Goal: Information Seeking & Learning: Learn about a topic

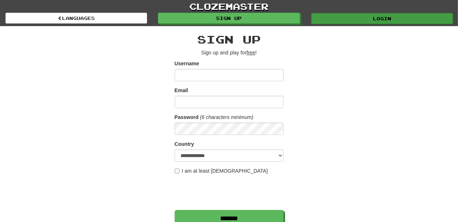
type input "**********"
click at [355, 17] on link "Login" at bounding box center [382, 18] width 142 height 11
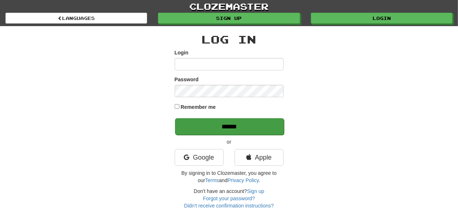
type input "**********"
click at [235, 128] on input "******" at bounding box center [229, 126] width 109 height 17
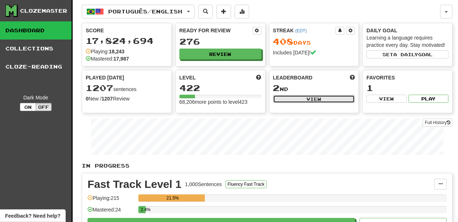
click at [283, 99] on button "View" at bounding box center [314, 99] width 82 height 8
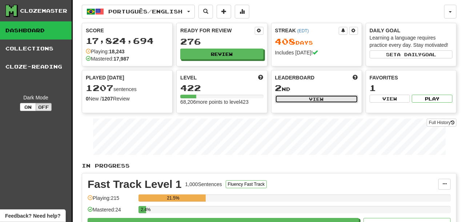
select select "**********"
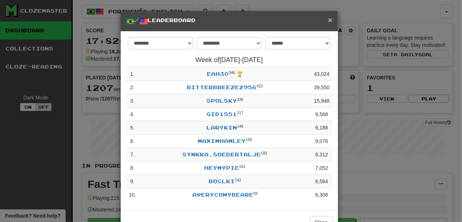
click at [328, 17] on span "×" at bounding box center [330, 20] width 4 height 8
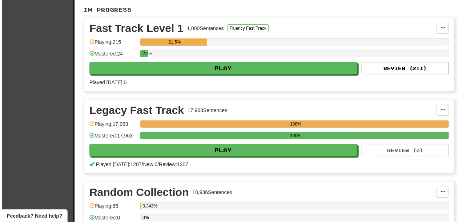
scroll to position [169, 0]
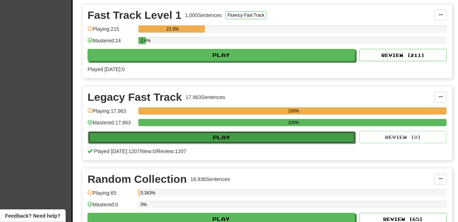
click at [214, 134] on button "Play" at bounding box center [222, 137] width 268 height 12
select select "**"
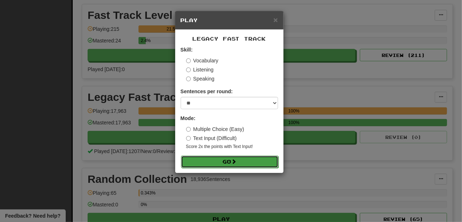
click at [218, 159] on button "Go" at bounding box center [229, 162] width 97 height 12
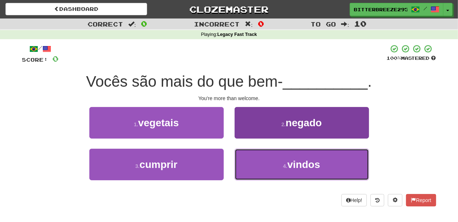
drag, startPoint x: 270, startPoint y: 171, endPoint x: 259, endPoint y: 165, distance: 12.4
click at [270, 171] on button "4 . vindos" at bounding box center [302, 165] width 134 height 32
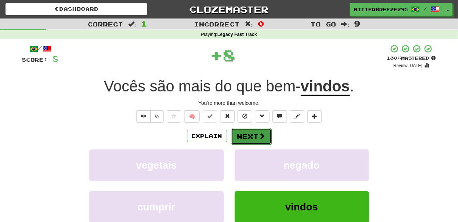
click at [250, 136] on button "Next" at bounding box center [251, 136] width 41 height 17
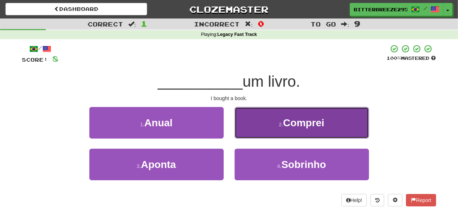
click at [263, 128] on button "2 . Comprei" at bounding box center [302, 123] width 134 height 32
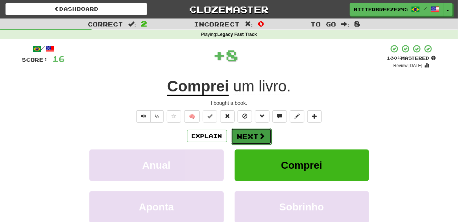
click at [262, 128] on button "Next" at bounding box center [251, 136] width 41 height 17
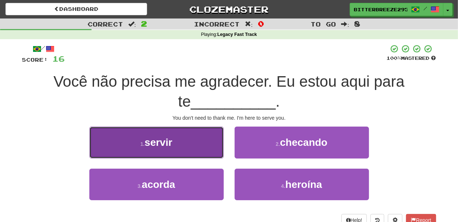
click at [200, 146] on button "1 . servir" at bounding box center [156, 143] width 134 height 32
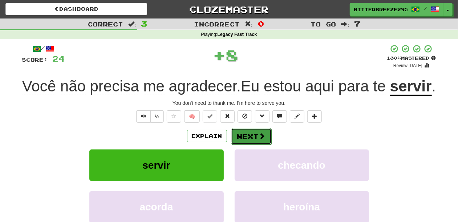
click at [247, 145] on button "Next" at bounding box center [251, 136] width 41 height 17
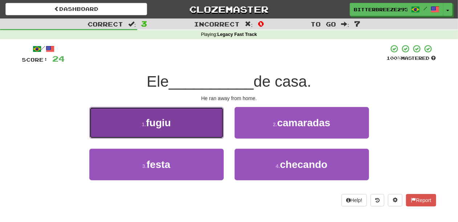
click at [198, 126] on button "1 . fugiu" at bounding box center [156, 123] width 134 height 32
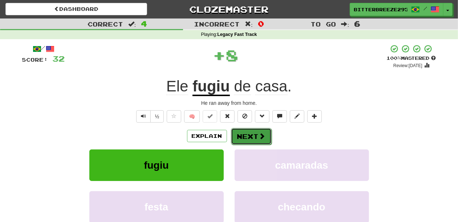
click at [240, 131] on button "Next" at bounding box center [251, 136] width 41 height 17
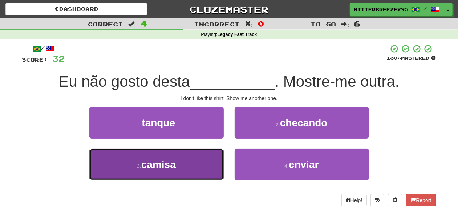
click at [207, 166] on button "3 . camisa" at bounding box center [156, 165] width 134 height 32
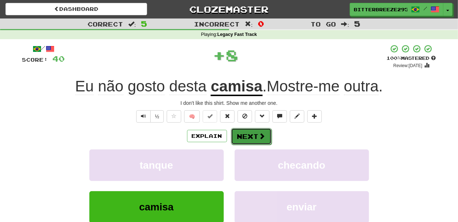
click at [242, 134] on button "Next" at bounding box center [251, 136] width 41 height 17
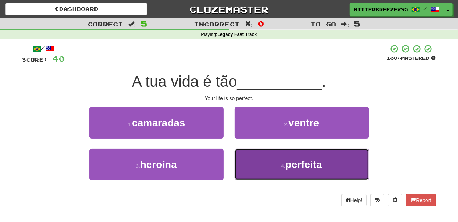
click at [254, 151] on button "4 . perfeita" at bounding box center [302, 165] width 134 height 32
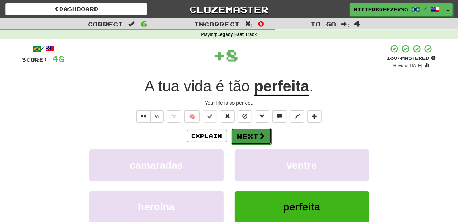
click at [251, 130] on button "Next" at bounding box center [251, 136] width 41 height 17
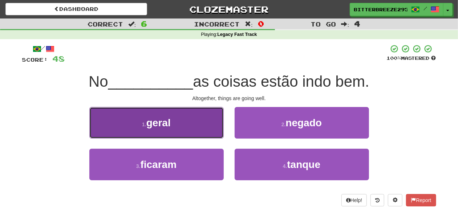
click at [201, 134] on button "1 . geral" at bounding box center [156, 123] width 134 height 32
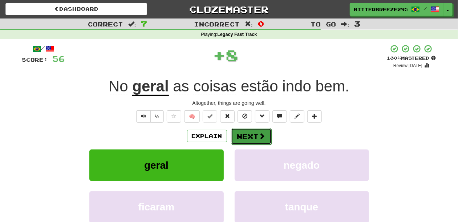
click at [243, 132] on button "Next" at bounding box center [251, 136] width 41 height 17
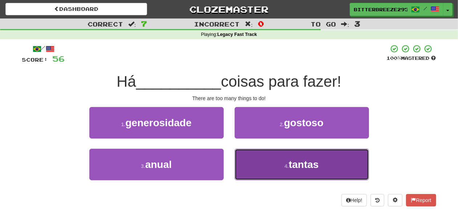
click at [260, 161] on button "4 . tantas" at bounding box center [302, 165] width 134 height 32
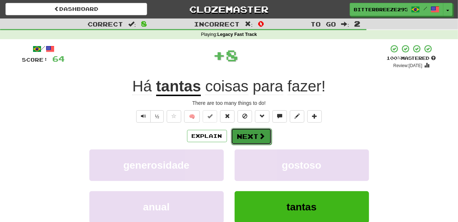
click at [252, 140] on button "Next" at bounding box center [251, 136] width 41 height 17
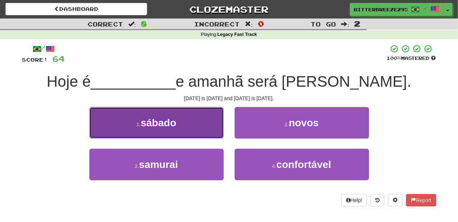
click at [201, 133] on button "1 . sábado" at bounding box center [156, 123] width 134 height 32
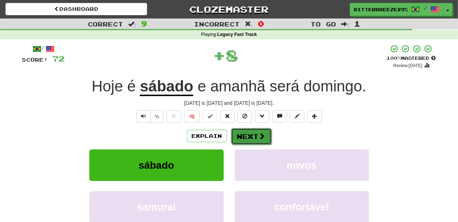
click at [254, 137] on button "Next" at bounding box center [251, 136] width 41 height 17
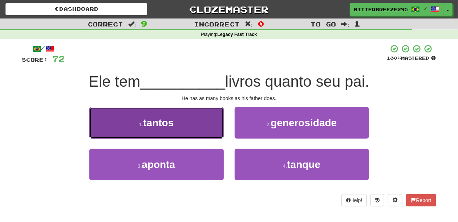
click at [197, 128] on button "1 . tantos" at bounding box center [156, 123] width 134 height 32
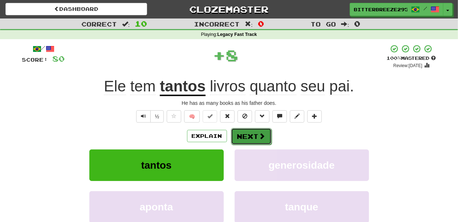
click at [251, 136] on button "Next" at bounding box center [251, 136] width 41 height 17
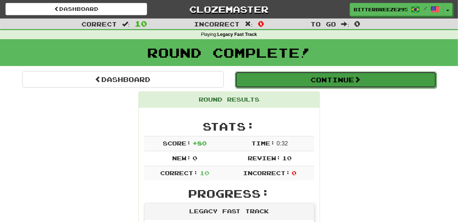
click at [267, 81] on button "Continue" at bounding box center [336, 80] width 202 height 17
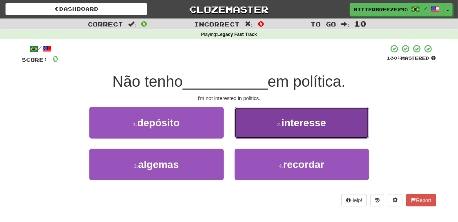
click at [268, 124] on button "2 . interesse" at bounding box center [302, 123] width 134 height 32
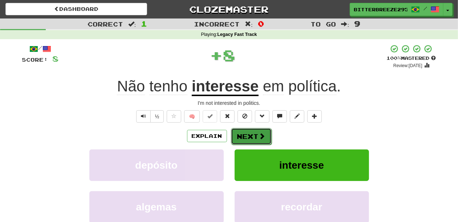
click at [257, 133] on button "Next" at bounding box center [251, 136] width 41 height 17
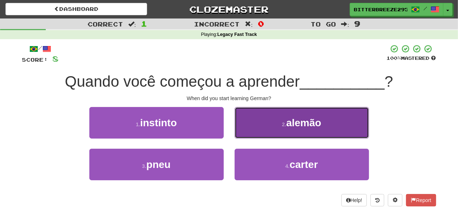
click at [251, 130] on button "2 . alemão" at bounding box center [302, 123] width 134 height 32
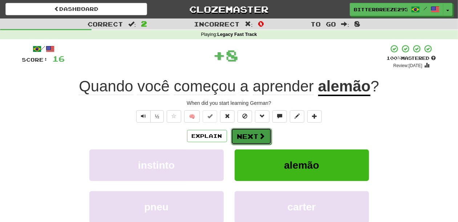
click at [241, 132] on button "Next" at bounding box center [251, 136] width 41 height 17
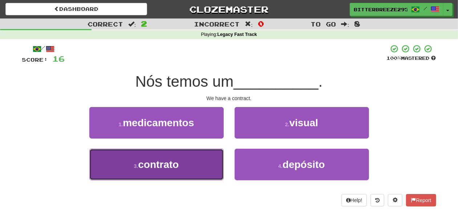
click at [193, 154] on button "3 . contrato" at bounding box center [156, 165] width 134 height 32
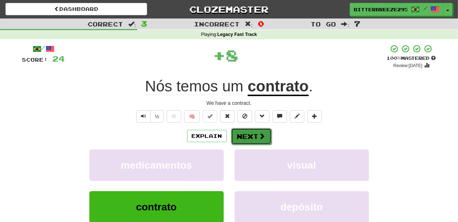
click at [239, 136] on button "Next" at bounding box center [251, 136] width 41 height 17
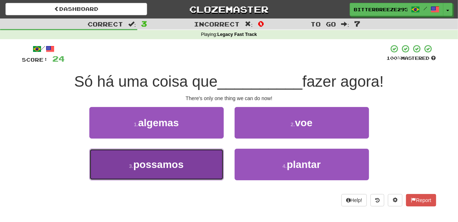
click at [206, 158] on button "3 . [GEOGRAPHIC_DATA]" at bounding box center [156, 165] width 134 height 32
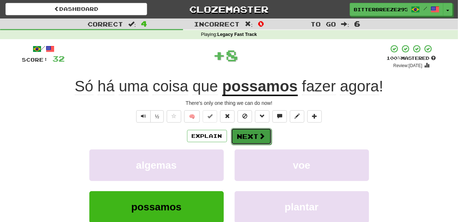
click at [244, 135] on button "Next" at bounding box center [251, 136] width 41 height 17
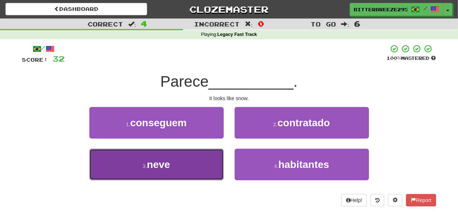
click at [208, 153] on button "3 . neve" at bounding box center [156, 165] width 134 height 32
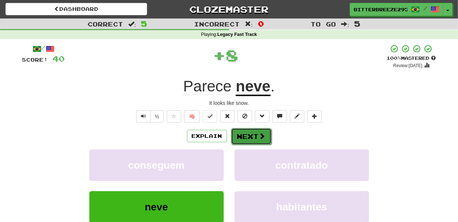
click at [239, 129] on button "Next" at bounding box center [251, 136] width 41 height 17
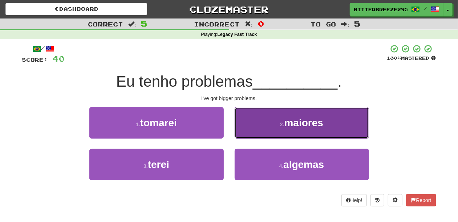
click at [248, 131] on button "2 . maiores" at bounding box center [302, 123] width 134 height 32
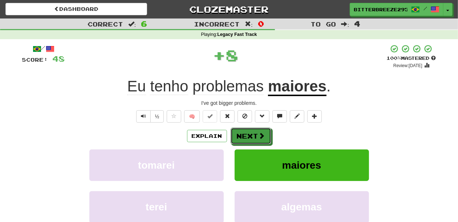
click at [248, 131] on button "Next" at bounding box center [251, 136] width 41 height 17
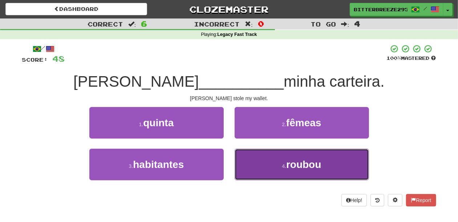
click at [254, 159] on button "4 . [GEOGRAPHIC_DATA]" at bounding box center [302, 165] width 134 height 32
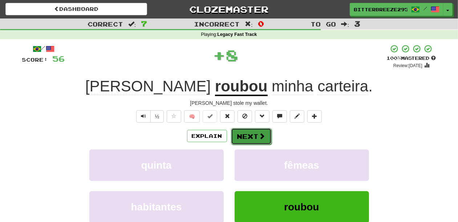
click at [247, 139] on button "Next" at bounding box center [251, 136] width 41 height 17
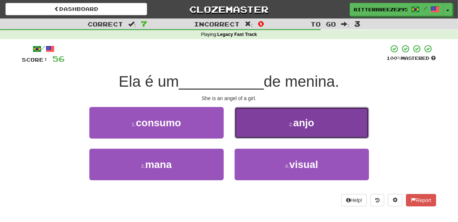
click at [246, 130] on button "2 . anjo" at bounding box center [302, 123] width 134 height 32
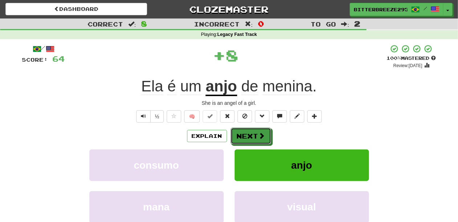
click at [246, 130] on button "Next" at bounding box center [251, 136] width 41 height 17
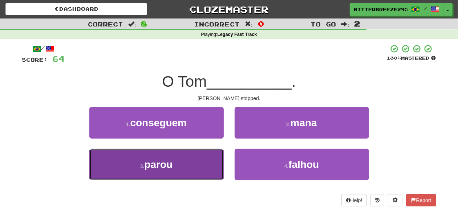
click at [201, 156] on button "3 . [GEOGRAPHIC_DATA]" at bounding box center [156, 165] width 134 height 32
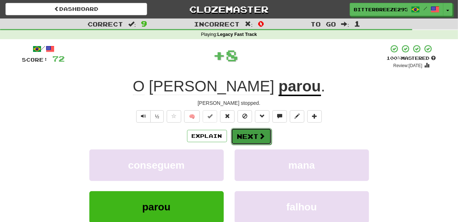
click at [236, 133] on button "Next" at bounding box center [251, 136] width 41 height 17
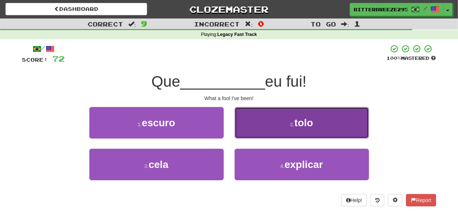
click at [261, 129] on button "2 . [GEOGRAPHIC_DATA]" at bounding box center [302, 123] width 134 height 32
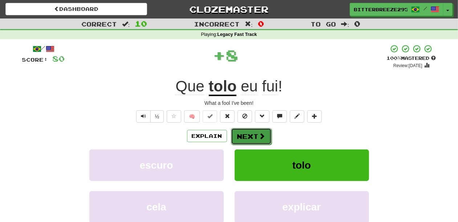
click at [254, 134] on button "Next" at bounding box center [251, 136] width 41 height 17
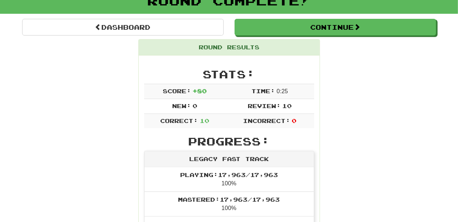
scroll to position [48, 0]
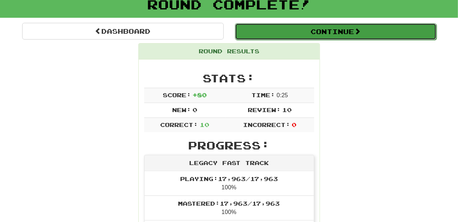
click at [306, 31] on button "Continue" at bounding box center [336, 31] width 202 height 17
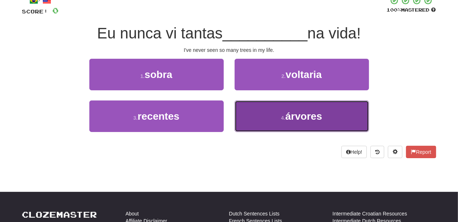
click at [270, 109] on button "4 . árvores" at bounding box center [302, 117] width 134 height 32
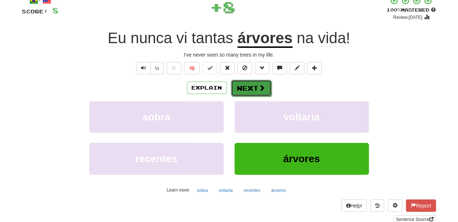
click at [259, 88] on span at bounding box center [262, 88] width 7 height 7
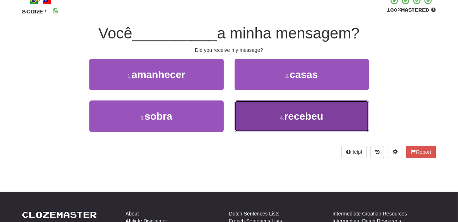
click at [273, 114] on button "4 . recebeu" at bounding box center [302, 117] width 134 height 32
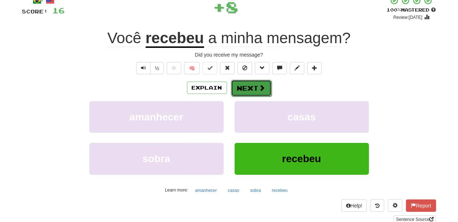
click at [256, 90] on button "Next" at bounding box center [251, 88] width 41 height 17
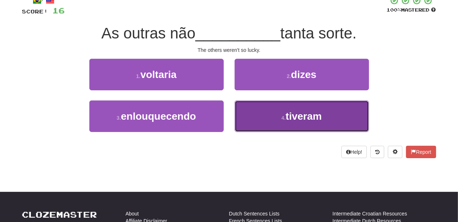
click at [272, 110] on button "4 . tiveram" at bounding box center [302, 117] width 134 height 32
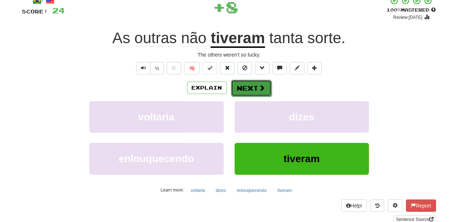
click at [255, 89] on button "Next" at bounding box center [251, 88] width 41 height 17
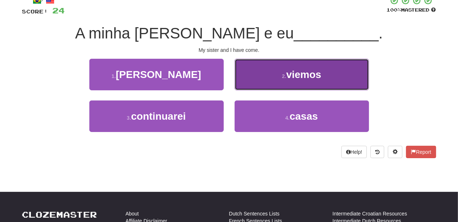
click at [258, 80] on button "2 . viemos" at bounding box center [302, 75] width 134 height 32
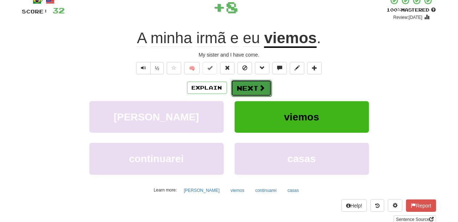
click at [251, 85] on button "Next" at bounding box center [251, 88] width 41 height 17
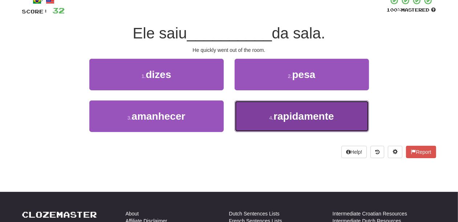
click at [258, 111] on button "4 . rapidamente" at bounding box center [302, 117] width 134 height 32
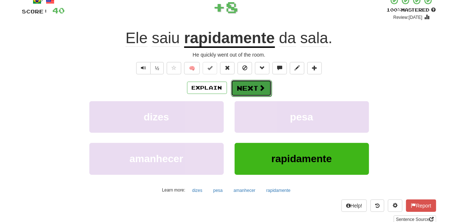
click at [251, 90] on button "Next" at bounding box center [251, 88] width 41 height 17
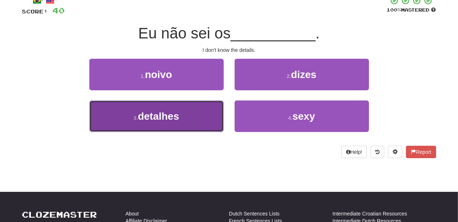
click at [210, 113] on button "3 . detalhes" at bounding box center [156, 117] width 134 height 32
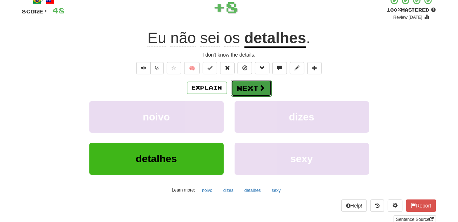
click at [241, 91] on button "Next" at bounding box center [251, 88] width 41 height 17
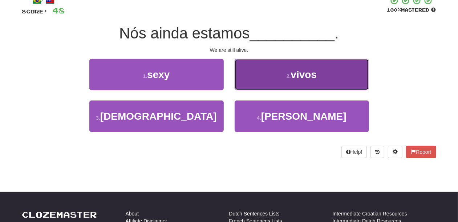
click at [248, 82] on button "2 . vivos" at bounding box center [302, 75] width 134 height 32
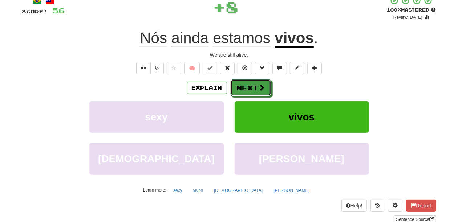
click at [248, 82] on button "Next" at bounding box center [251, 88] width 41 height 17
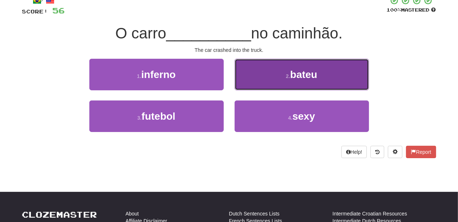
click at [250, 83] on button "2 . bateu" at bounding box center [302, 75] width 134 height 32
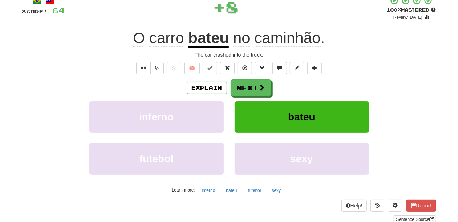
click at [248, 83] on button "Next" at bounding box center [251, 88] width 41 height 17
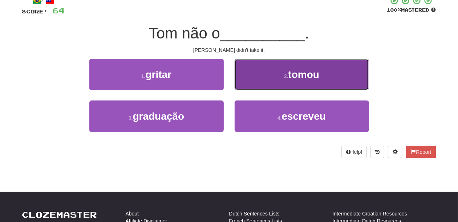
click at [252, 80] on button "2 . tomou" at bounding box center [302, 75] width 134 height 32
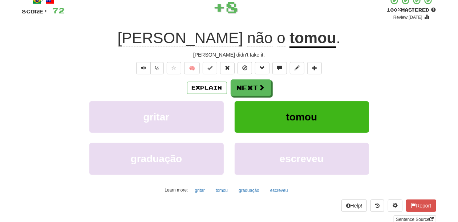
click at [250, 81] on button "Next" at bounding box center [251, 88] width 41 height 17
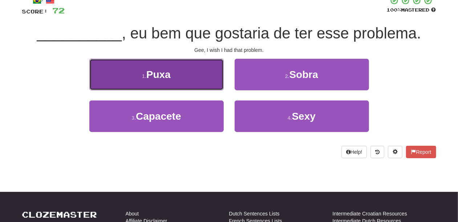
click at [198, 81] on button "1 . [GEOGRAPHIC_DATA]" at bounding box center [156, 75] width 134 height 32
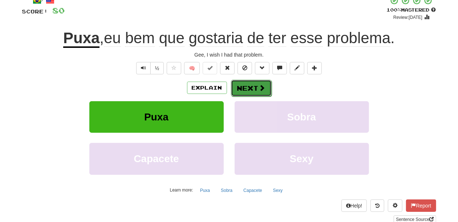
click at [238, 92] on button "Next" at bounding box center [251, 88] width 41 height 17
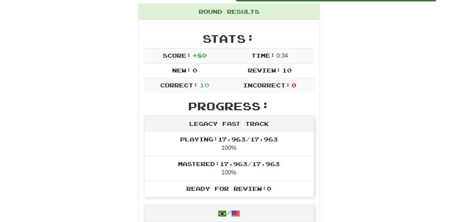
scroll to position [80, 0]
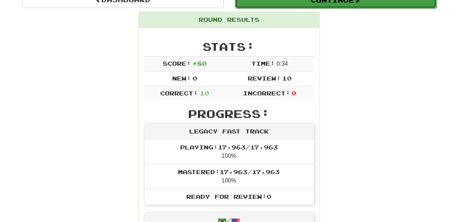
click at [257, 3] on button "Continue" at bounding box center [336, 0] width 202 height 17
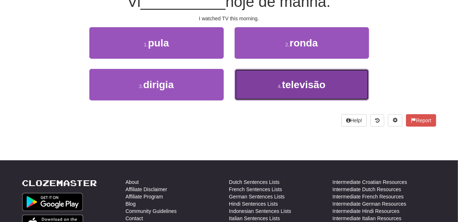
click at [259, 77] on button "4 . televisão" at bounding box center [302, 85] width 134 height 32
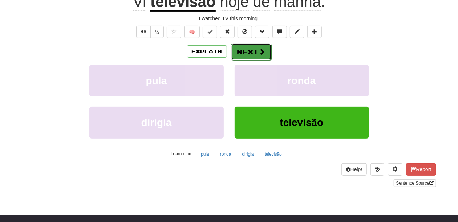
click at [252, 50] on button "Next" at bounding box center [251, 52] width 41 height 17
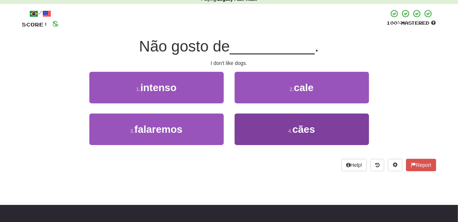
scroll to position [32, 0]
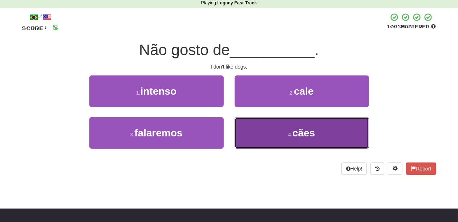
click at [256, 131] on button "4 . cães" at bounding box center [302, 133] width 134 height 32
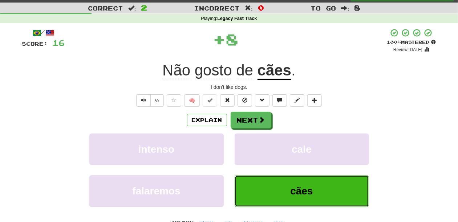
scroll to position [7, 0]
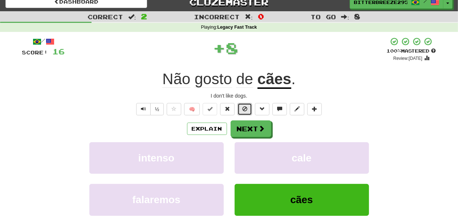
click at [250, 106] on button at bounding box center [245, 109] width 15 height 12
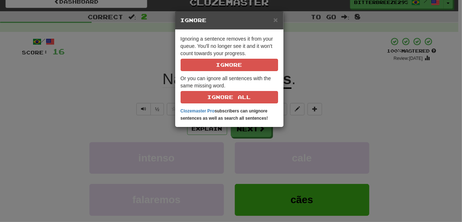
click at [242, 133] on div "× Ignore Ignoring a sentence removes it from your queue. You'll no longer see i…" at bounding box center [231, 111] width 462 height 222
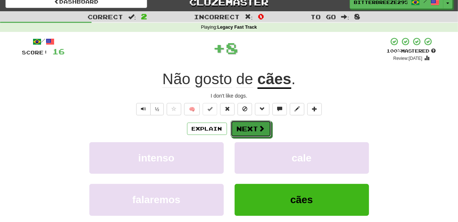
click at [242, 133] on button "Next" at bounding box center [251, 129] width 41 height 17
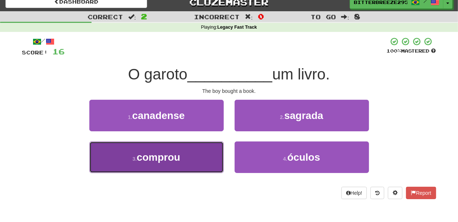
click at [203, 155] on button "3 . comprou" at bounding box center [156, 158] width 134 height 32
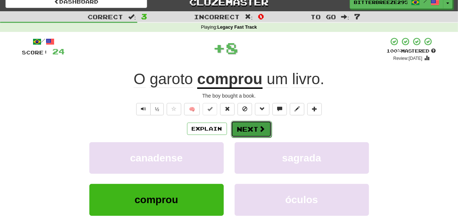
click at [240, 126] on button "Next" at bounding box center [251, 129] width 41 height 17
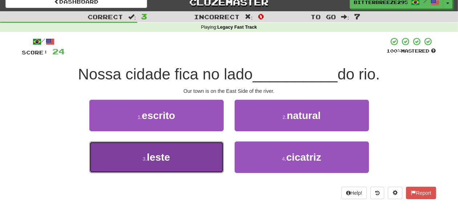
click at [190, 157] on button "3 . leste" at bounding box center [156, 158] width 134 height 32
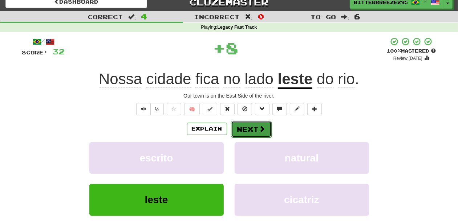
click at [238, 129] on button "Next" at bounding box center [251, 129] width 41 height 17
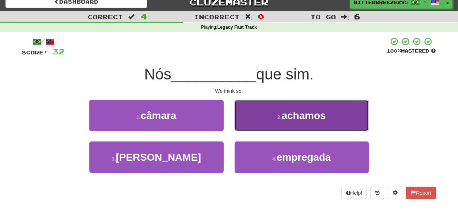
click at [249, 121] on button "2 . [GEOGRAPHIC_DATA]" at bounding box center [302, 116] width 134 height 32
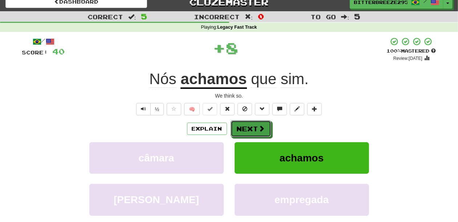
click at [249, 121] on button "Next" at bounding box center [251, 129] width 41 height 17
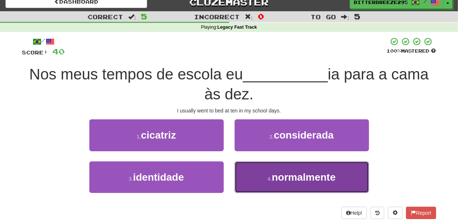
click at [262, 169] on button "4 . normalmente" at bounding box center [302, 178] width 134 height 32
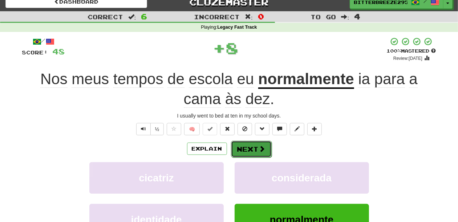
click at [260, 149] on span at bounding box center [262, 149] width 7 height 7
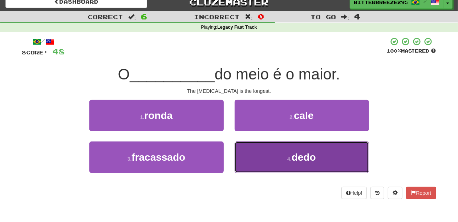
click at [264, 158] on button "4 . dedo" at bounding box center [302, 158] width 134 height 32
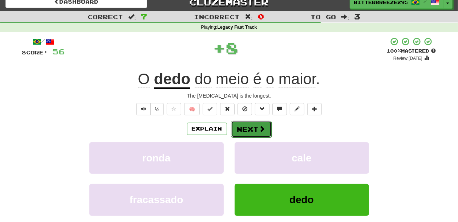
click at [254, 131] on button "Next" at bounding box center [251, 129] width 41 height 17
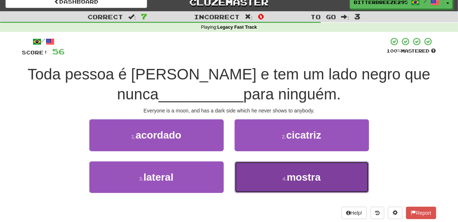
click at [284, 170] on button "4 . mostra" at bounding box center [302, 178] width 134 height 32
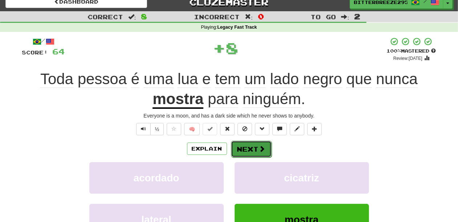
click at [257, 150] on button "Next" at bounding box center [251, 149] width 41 height 17
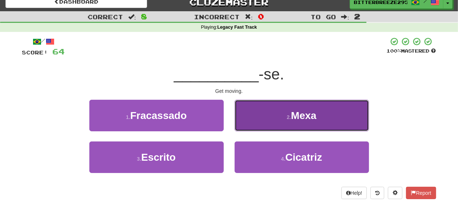
click at [261, 121] on button "2 . Mexa" at bounding box center [302, 116] width 134 height 32
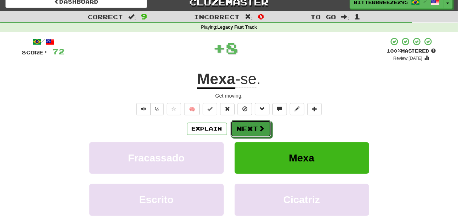
click at [256, 124] on button "Next" at bounding box center [251, 129] width 41 height 17
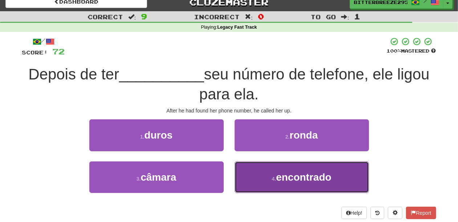
click at [255, 172] on button "4 . encontrado" at bounding box center [302, 178] width 134 height 32
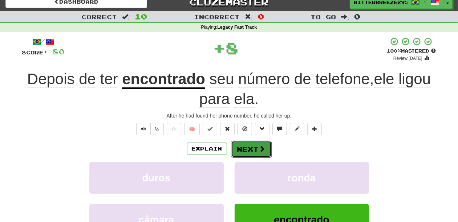
click at [255, 149] on button "Next" at bounding box center [251, 149] width 41 height 17
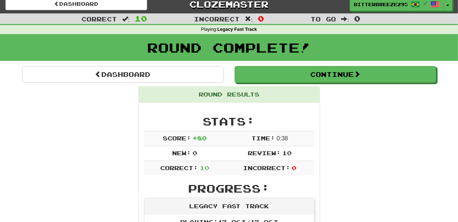
scroll to position [0, 0]
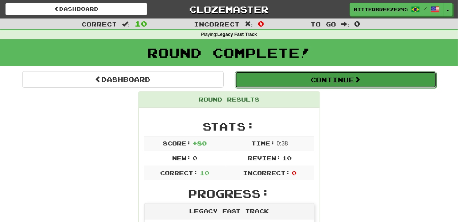
click at [277, 80] on button "Continue" at bounding box center [336, 80] width 202 height 17
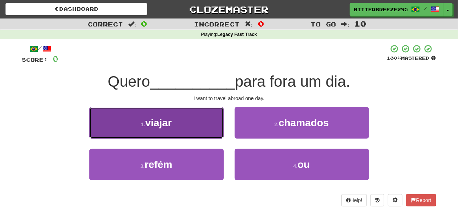
click at [179, 132] on button "1 . viajar" at bounding box center [156, 123] width 134 height 32
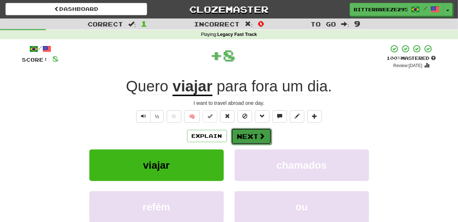
click at [251, 140] on button "Next" at bounding box center [251, 136] width 41 height 17
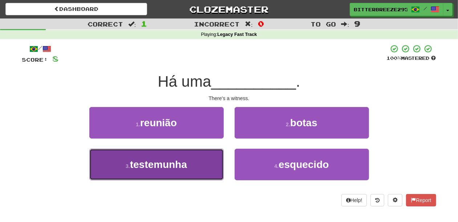
click at [189, 164] on button "3 . testemunha" at bounding box center [156, 165] width 134 height 32
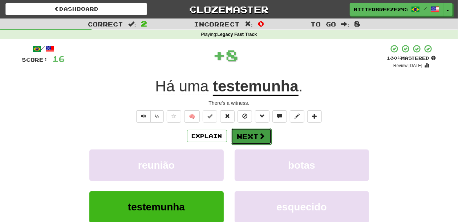
click at [231, 138] on button "Next" at bounding box center [251, 136] width 41 height 17
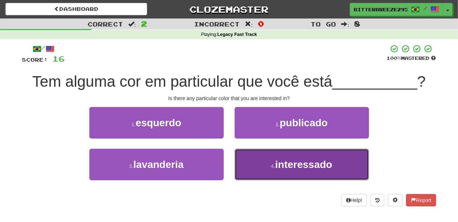
click at [247, 165] on button "4 . interessado" at bounding box center [302, 165] width 134 height 32
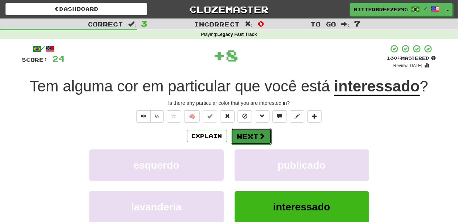
click at [243, 140] on button "Next" at bounding box center [251, 136] width 41 height 17
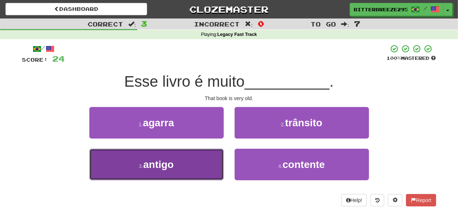
click at [193, 166] on button "3 . antigo" at bounding box center [156, 165] width 134 height 32
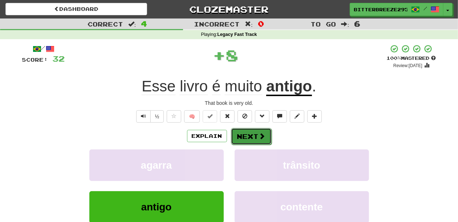
click at [242, 137] on button "Next" at bounding box center [251, 136] width 41 height 17
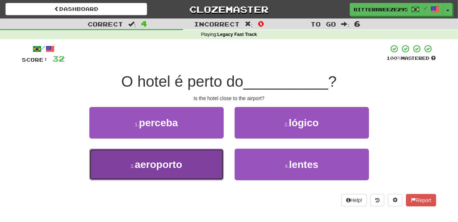
click at [201, 165] on button "3 . aeroporto" at bounding box center [156, 165] width 134 height 32
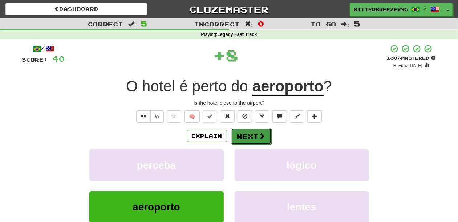
click at [252, 134] on button "Next" at bounding box center [251, 136] width 41 height 17
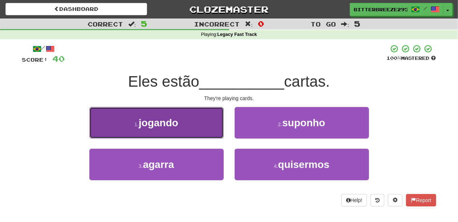
click at [195, 133] on button "1 . jogando" at bounding box center [156, 123] width 134 height 32
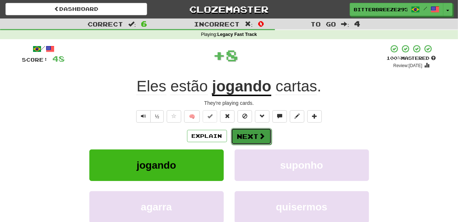
click at [239, 137] on button "Next" at bounding box center [251, 136] width 41 height 17
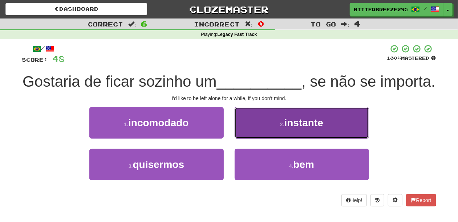
click at [255, 139] on button "2 . instante" at bounding box center [302, 123] width 134 height 32
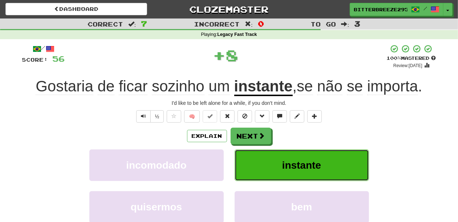
click at [255, 150] on button "instante" at bounding box center [302, 166] width 134 height 32
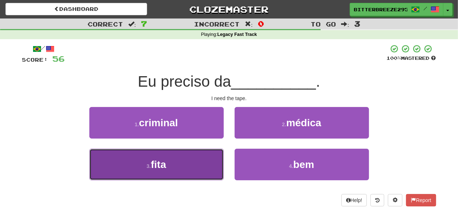
click at [187, 167] on button "3 . fita" at bounding box center [156, 165] width 134 height 32
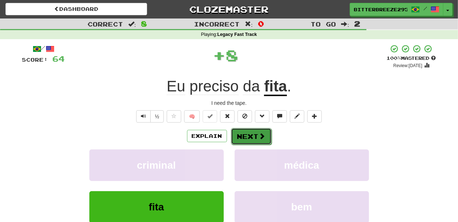
click at [247, 135] on button "Next" at bounding box center [251, 136] width 41 height 17
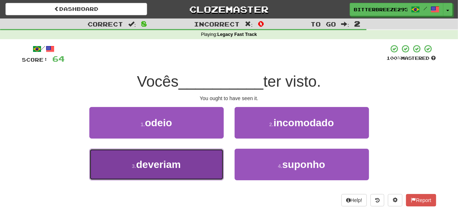
click at [205, 164] on button "3 . deveriam" at bounding box center [156, 165] width 134 height 32
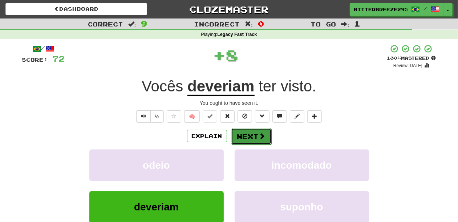
click at [249, 137] on button "Next" at bounding box center [251, 136] width 41 height 17
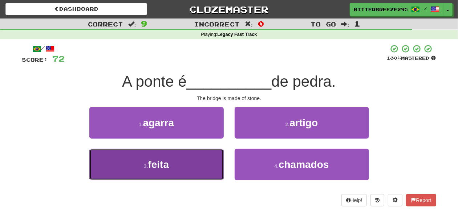
click at [207, 167] on button "3 . feita" at bounding box center [156, 165] width 134 height 32
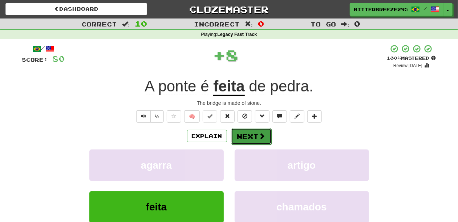
click at [250, 138] on button "Next" at bounding box center [251, 136] width 41 height 17
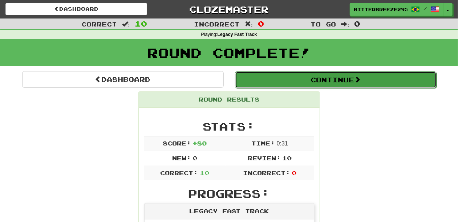
click at [274, 80] on button "Continue" at bounding box center [336, 80] width 202 height 17
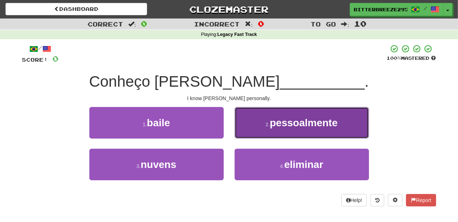
click at [263, 131] on button "2 . pessoalmente" at bounding box center [302, 123] width 134 height 32
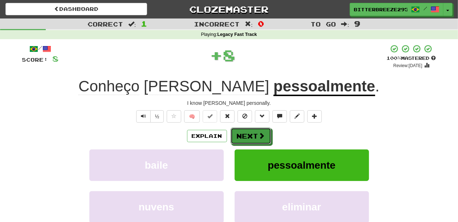
click at [263, 131] on button "Next" at bounding box center [251, 136] width 41 height 17
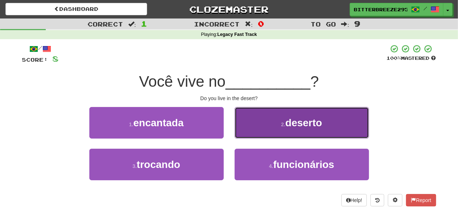
click at [264, 131] on button "2 . deserto" at bounding box center [302, 123] width 134 height 32
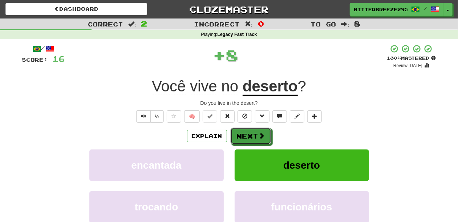
click at [264, 131] on button "Next" at bounding box center [251, 136] width 41 height 17
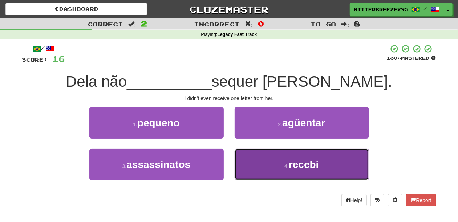
click at [268, 163] on button "4 . recebi" at bounding box center [302, 165] width 134 height 32
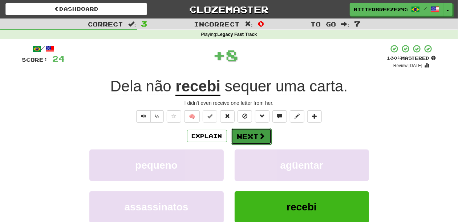
click at [255, 138] on button "Next" at bounding box center [251, 136] width 41 height 17
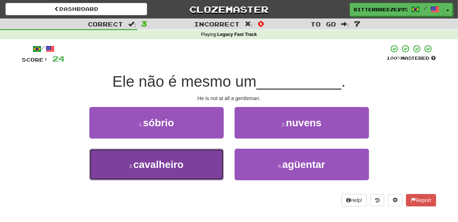
click at [204, 164] on button "3 . cavalheiro" at bounding box center [156, 165] width 134 height 32
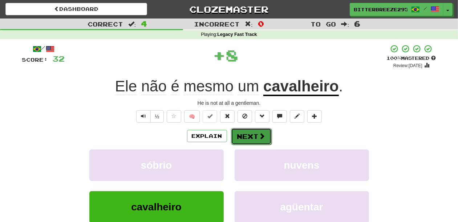
click at [249, 137] on button "Next" at bounding box center [251, 136] width 41 height 17
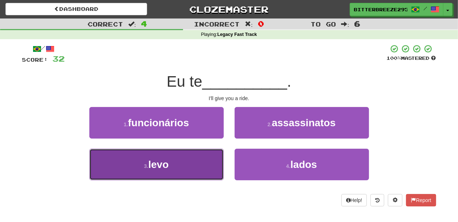
click at [206, 168] on button "3 . levo" at bounding box center [156, 165] width 134 height 32
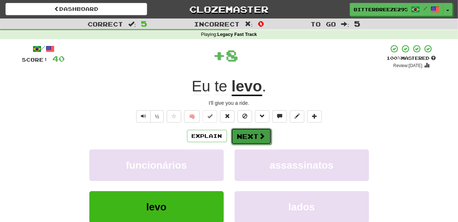
click at [251, 132] on button "Next" at bounding box center [251, 136] width 41 height 17
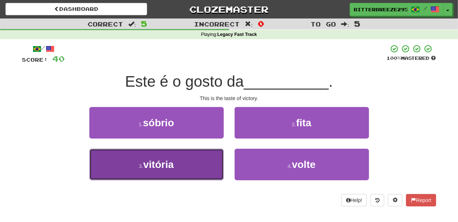
click at [207, 166] on button "3 . vitória" at bounding box center [156, 165] width 134 height 32
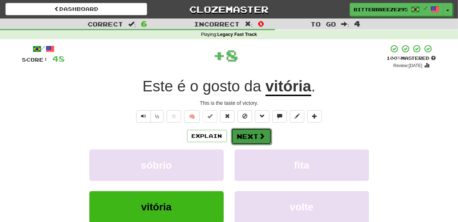
click at [246, 139] on button "Next" at bounding box center [251, 136] width 41 height 17
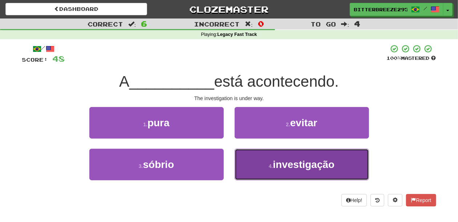
click at [257, 170] on button "4 . investigação" at bounding box center [302, 165] width 134 height 32
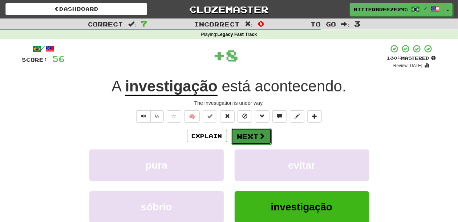
click at [253, 139] on button "Next" at bounding box center [251, 136] width 41 height 17
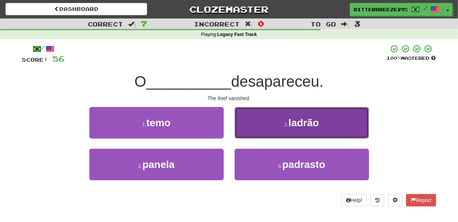
click at [275, 129] on button "2 . ladrão" at bounding box center [302, 123] width 134 height 32
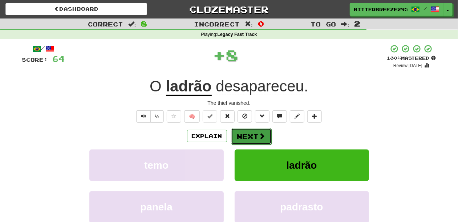
click at [255, 134] on button "Next" at bounding box center [251, 136] width 41 height 17
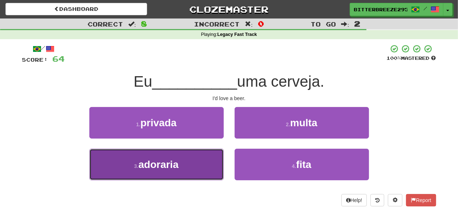
click at [209, 156] on button "3 . adoraria" at bounding box center [156, 165] width 134 height 32
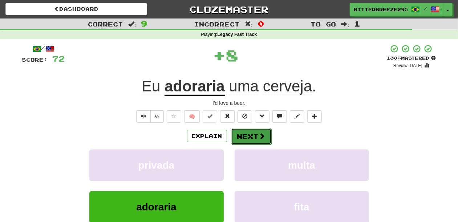
click at [248, 138] on button "Next" at bounding box center [251, 136] width 41 height 17
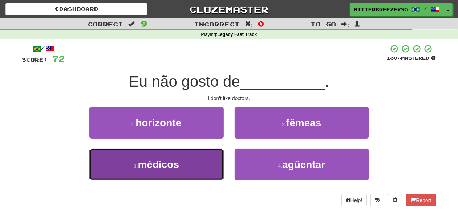
click at [179, 161] on span "médicos" at bounding box center [158, 164] width 41 height 11
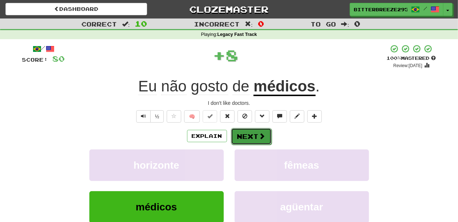
click at [243, 134] on button "Next" at bounding box center [251, 136] width 41 height 17
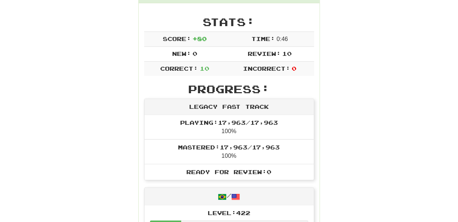
scroll to position [48, 0]
